Goal: Information Seeking & Learning: Learn about a topic

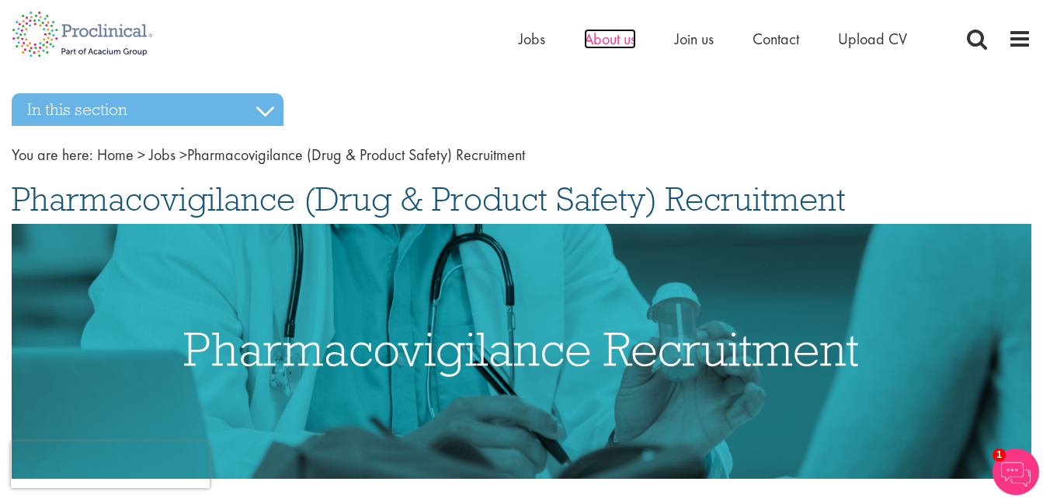
click at [623, 42] on span "About us" at bounding box center [610, 39] width 52 height 20
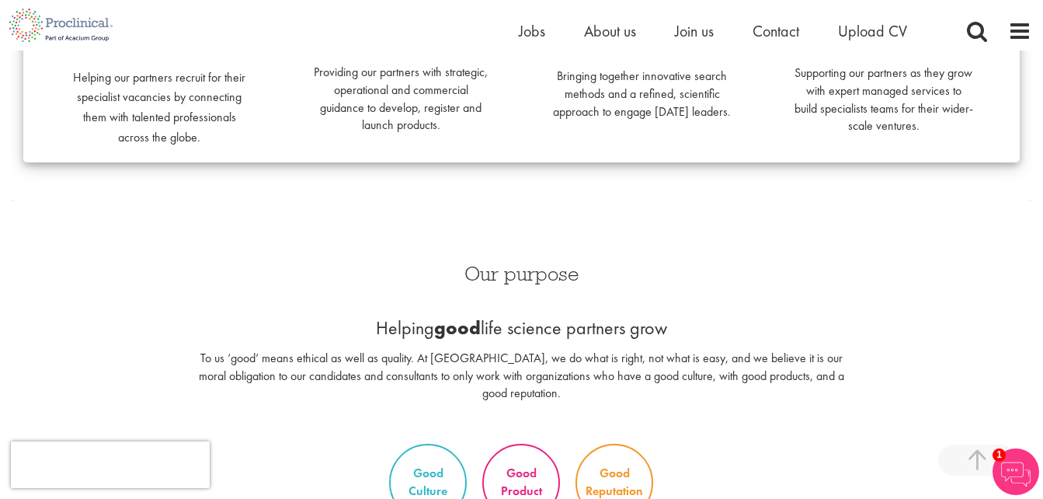
scroll to position [544, 0]
click at [700, 32] on span "Join us" at bounding box center [694, 31] width 39 height 20
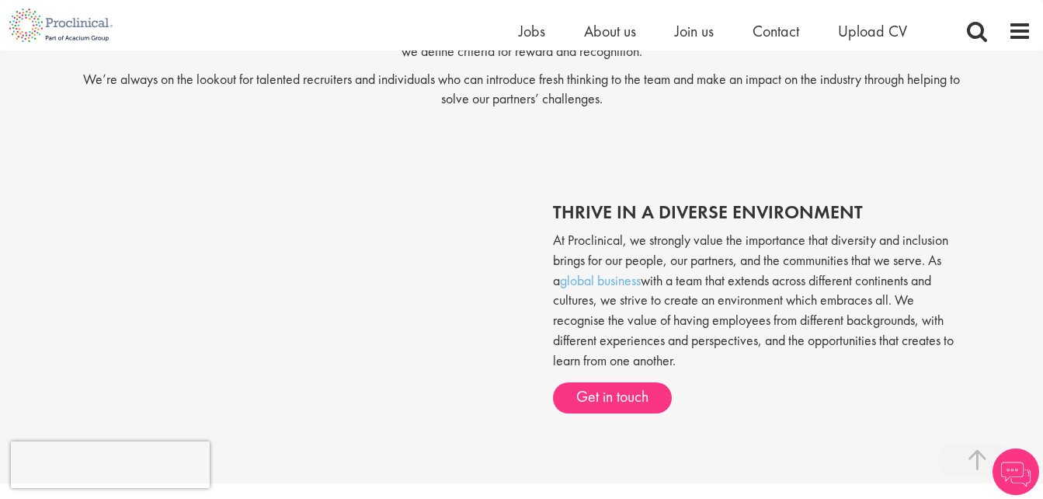
scroll to position [544, 0]
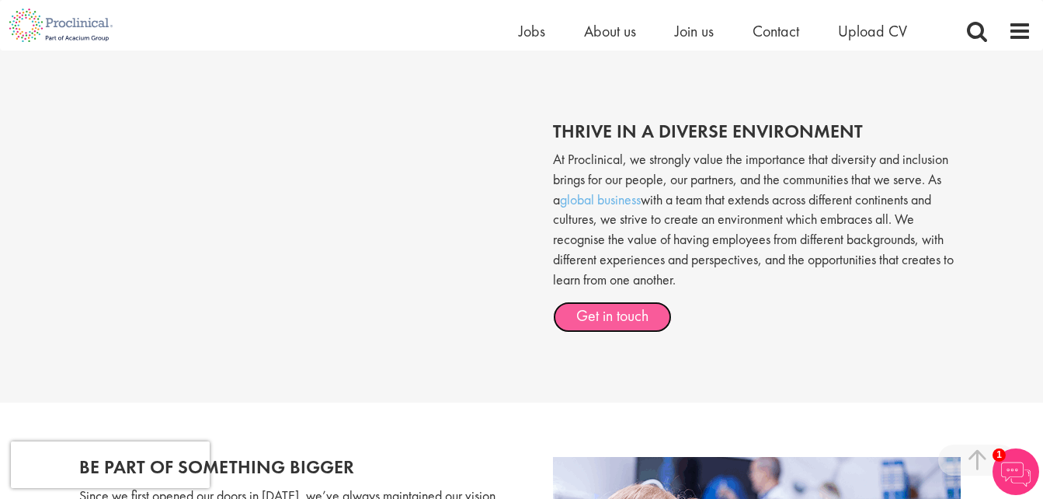
click at [637, 324] on link "Get in touch" at bounding box center [612, 316] width 119 height 31
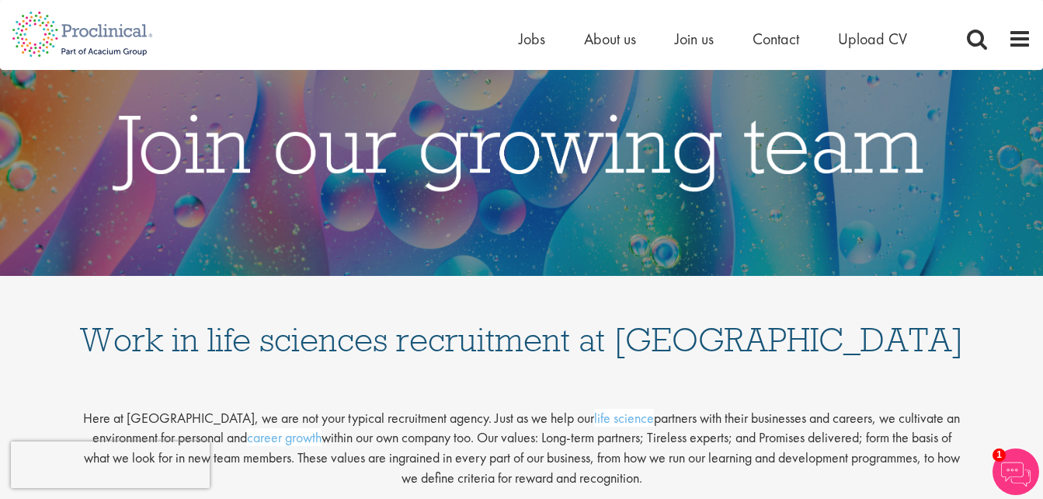
scroll to position [0, 0]
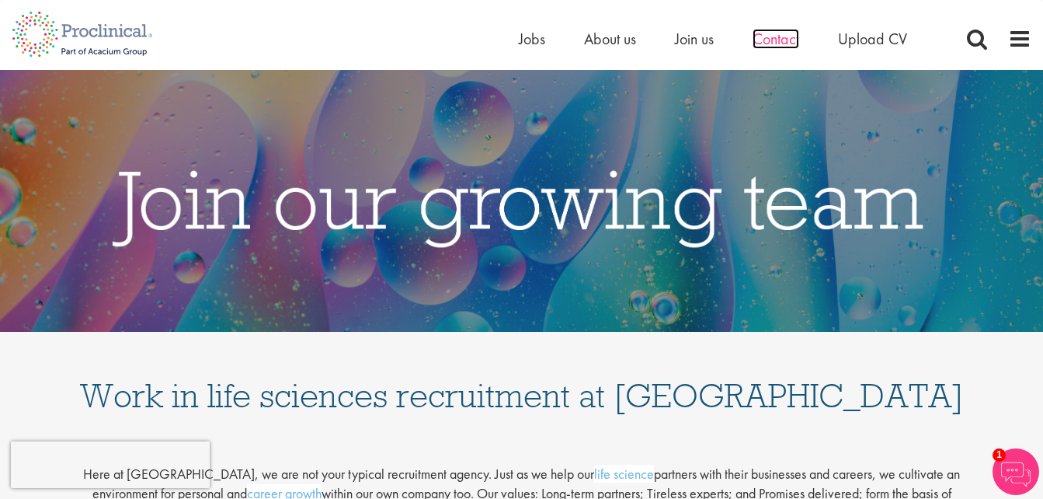
click at [766, 36] on span "Contact" at bounding box center [775, 39] width 47 height 20
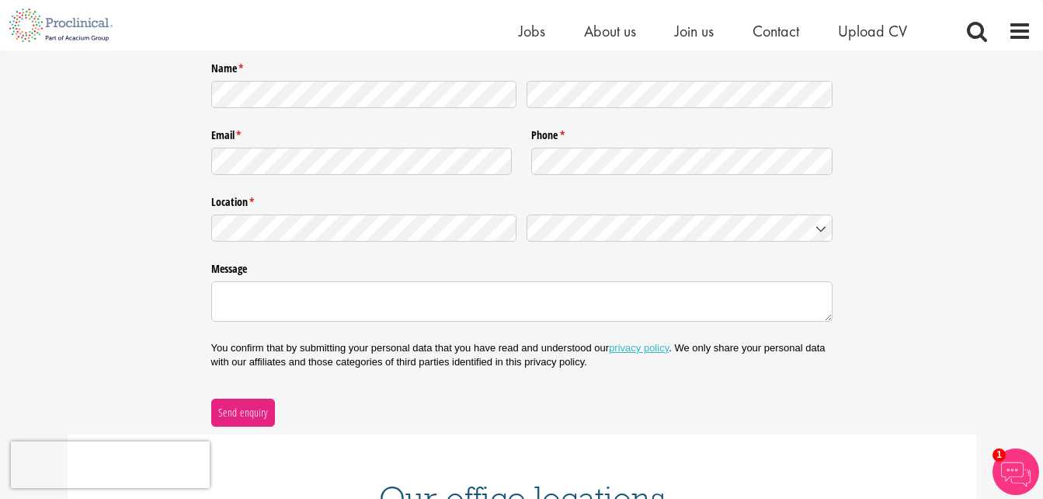
scroll to position [311, 0]
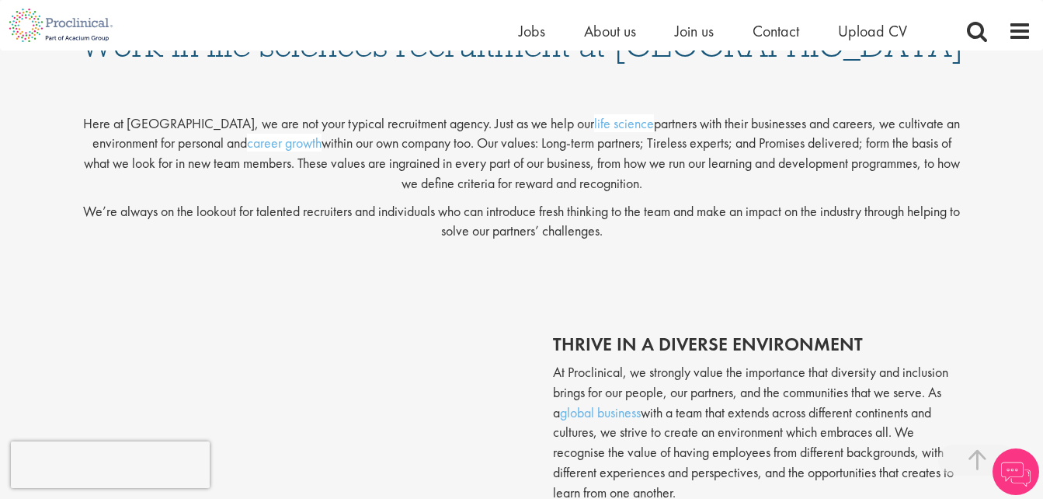
scroll to position [466, 0]
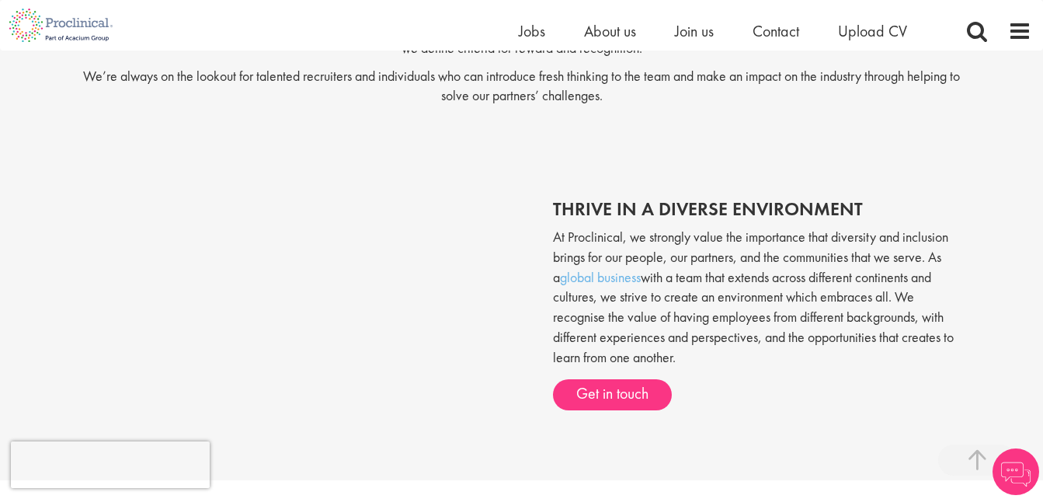
click at [1009, 477] on img at bounding box center [1015, 471] width 47 height 47
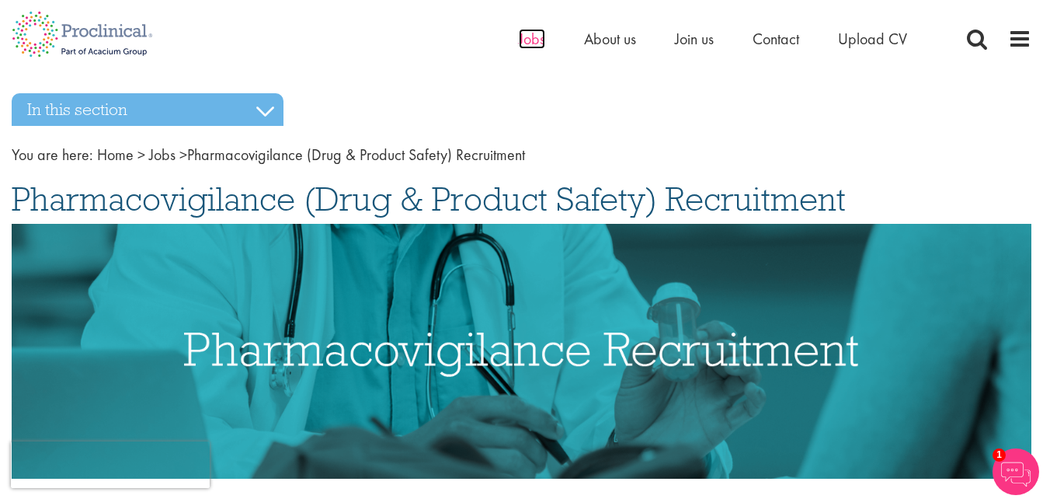
click at [531, 39] on span "Jobs" at bounding box center [532, 39] width 26 height 20
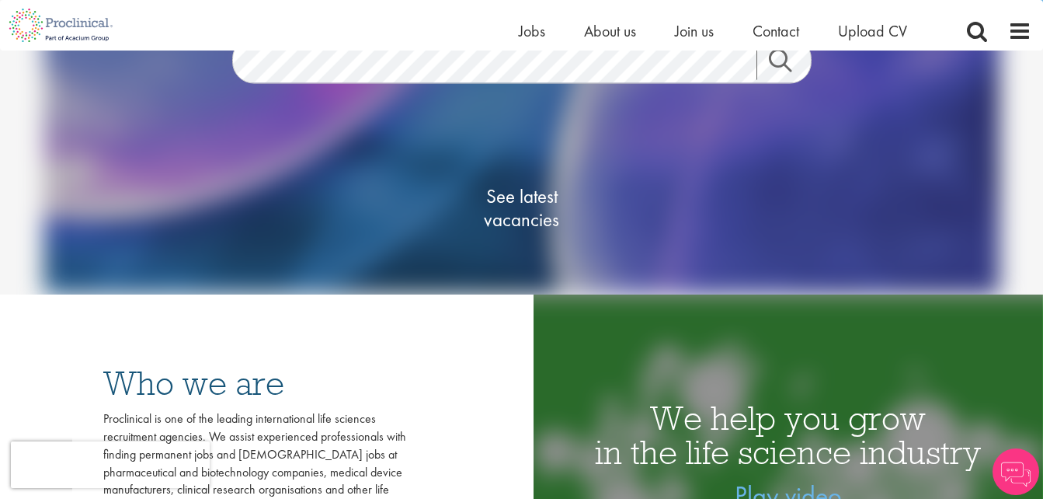
scroll to position [233, 0]
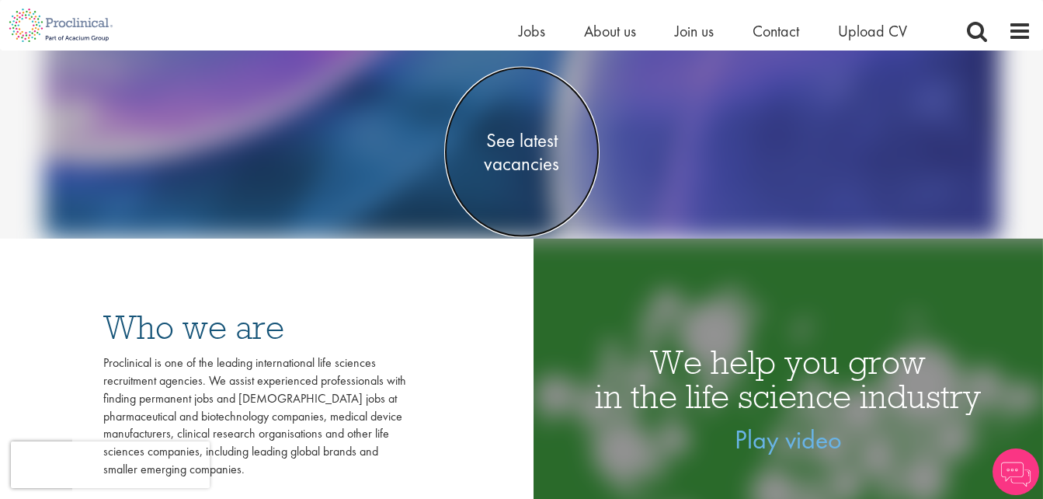
click at [505, 141] on span "See latest vacancies" at bounding box center [521, 152] width 155 height 47
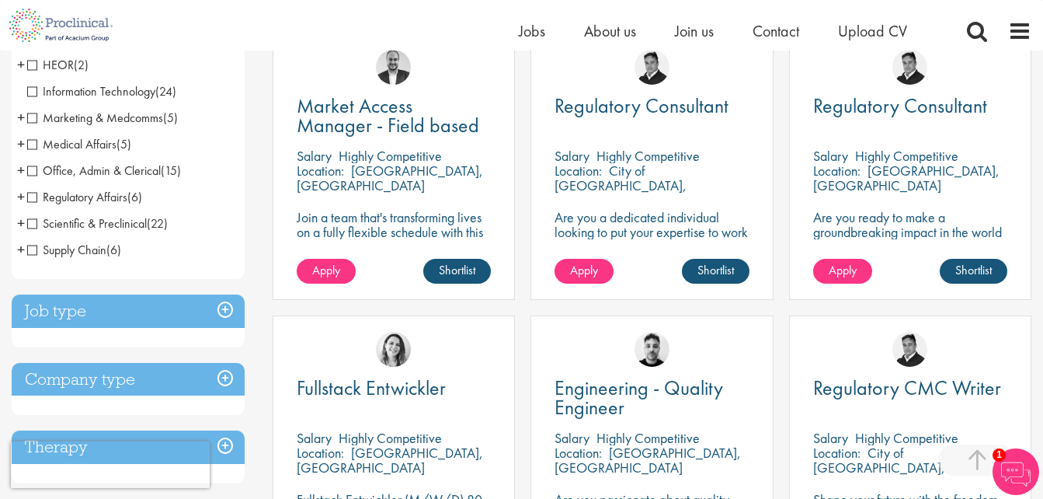
scroll to position [311, 0]
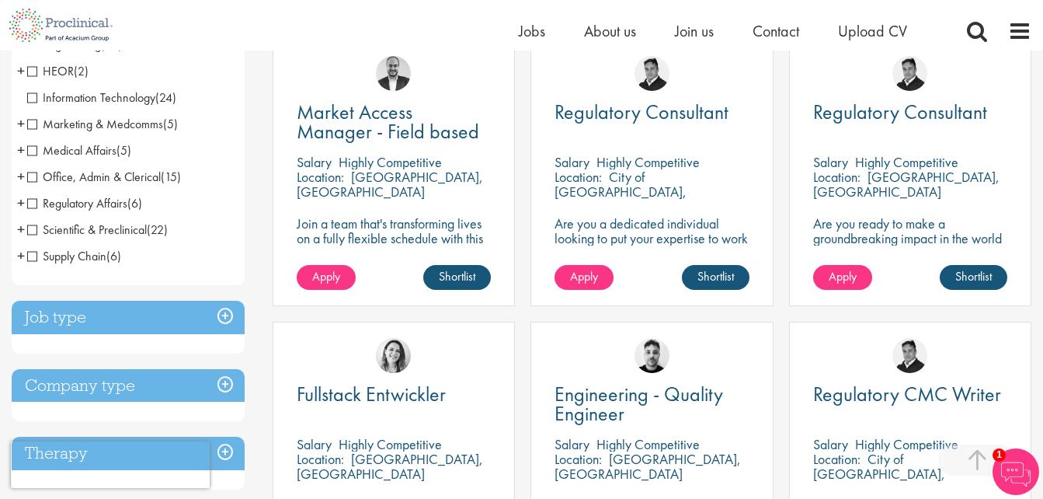
click at [33, 180] on span "Office, Admin & Clerical" at bounding box center [94, 176] width 134 height 16
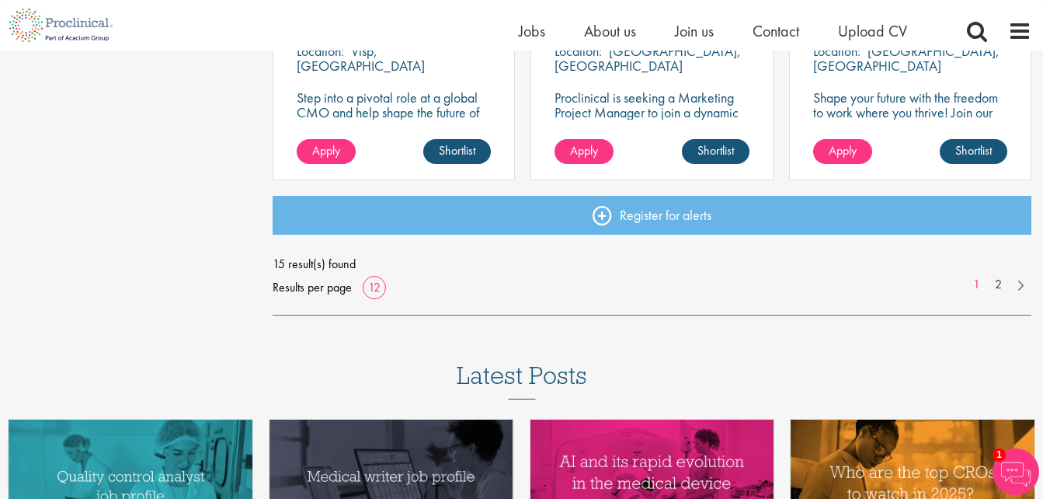
scroll to position [1087, 0]
